Goal: Transaction & Acquisition: Purchase product/service

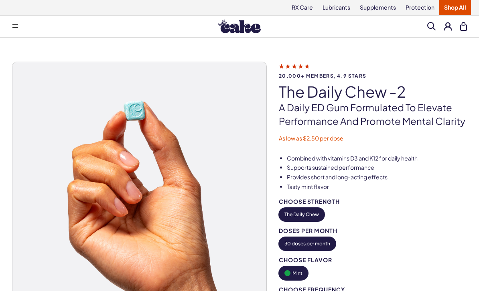
click at [12, 23] on button at bounding box center [15, 26] width 16 height 16
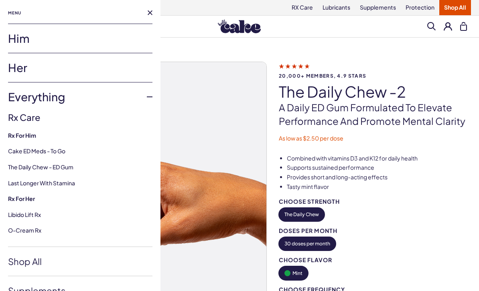
click at [16, 38] on link "Him" at bounding box center [80, 38] width 144 height 29
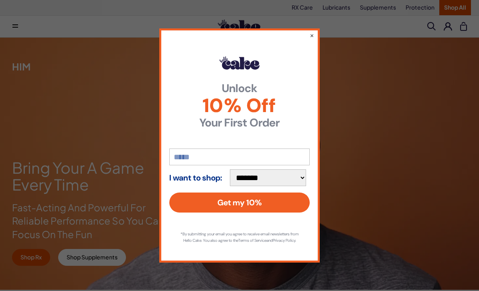
click at [312, 32] on button "×" at bounding box center [312, 35] width 4 height 8
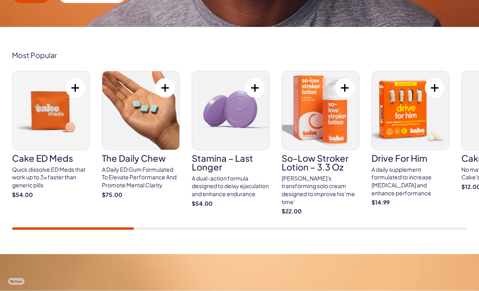
scroll to position [263, 0]
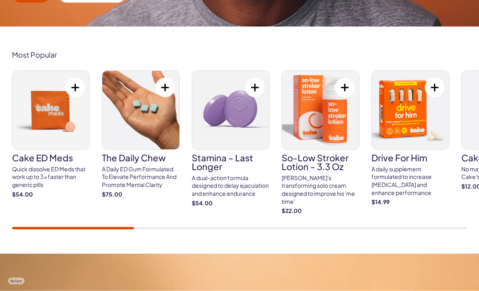
click at [25, 154] on h3 "Cake ED Meds" at bounding box center [51, 158] width 78 height 9
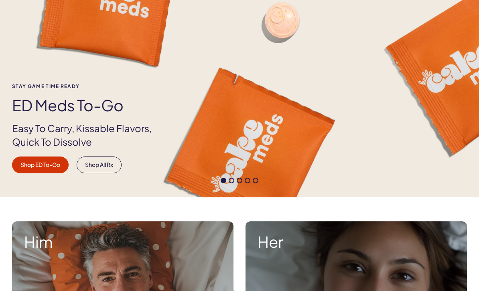
scroll to position [80, 0]
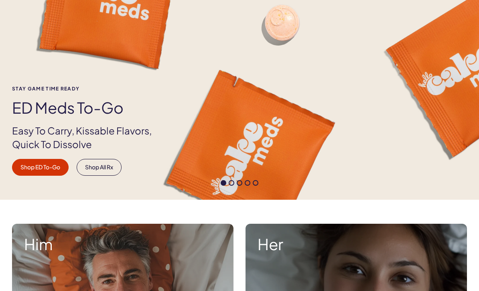
click at [32, 168] on link "Shop ED To-Go" at bounding box center [40, 167] width 57 height 17
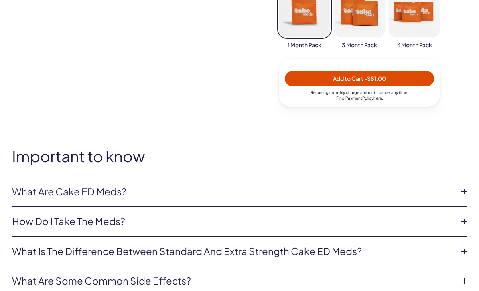
scroll to position [330, 0]
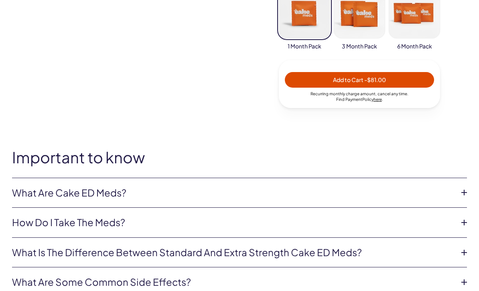
click at [469, 188] on icon at bounding box center [464, 193] width 12 height 12
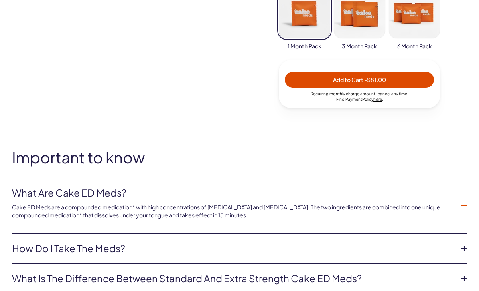
click at [468, 247] on icon at bounding box center [464, 249] width 12 height 12
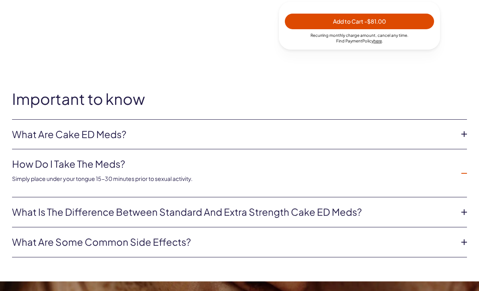
scroll to position [388, 0]
click at [466, 208] on icon at bounding box center [464, 212] width 12 height 12
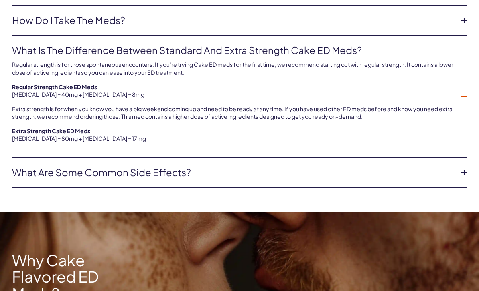
scroll to position [531, 0]
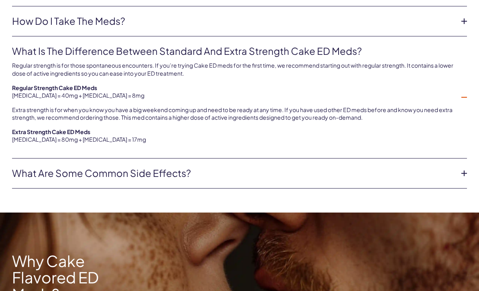
click at [461, 168] on icon at bounding box center [464, 174] width 12 height 12
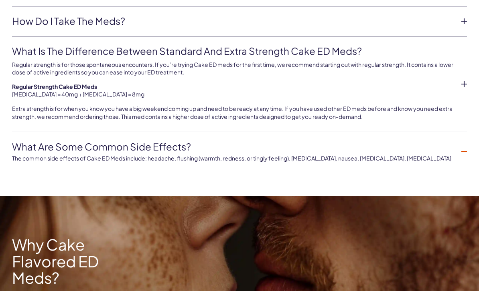
scroll to position [531, 0]
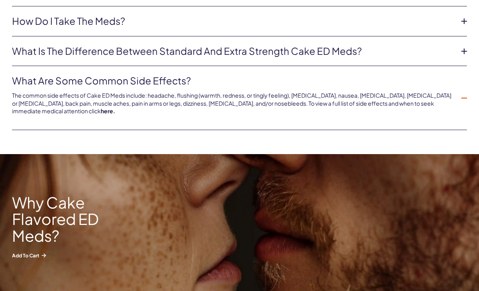
click at [101, 109] on link "here." at bounding box center [108, 110] width 14 height 7
